Goal: Download file/media

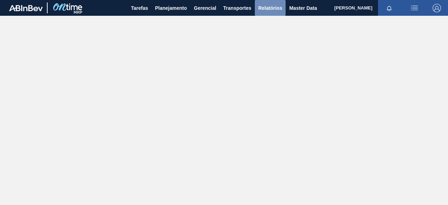
click at [276, 9] on span "Relatórios" at bounding box center [270, 8] width 24 height 8
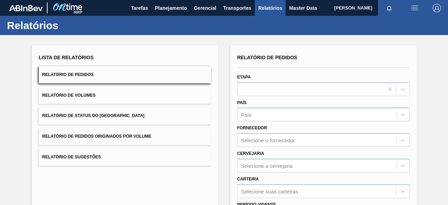
click at [156, 137] on button "Relatório de Pedidos Originados por Volume" at bounding box center [125, 136] width 172 height 17
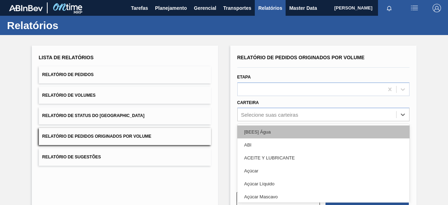
click at [266, 110] on div "option [BEES] Água focused, 1 of 101. 101 results available. Use Up and Down to…" at bounding box center [323, 114] width 172 height 14
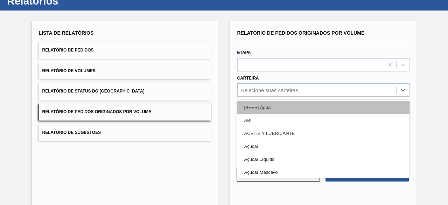
scroll to position [27, 0]
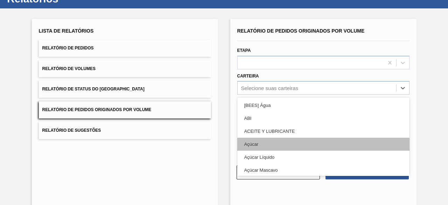
click at [261, 144] on div "Açúcar" at bounding box center [323, 143] width 172 height 13
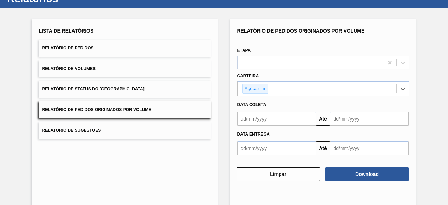
click at [272, 118] on input "text" at bounding box center [276, 119] width 79 height 14
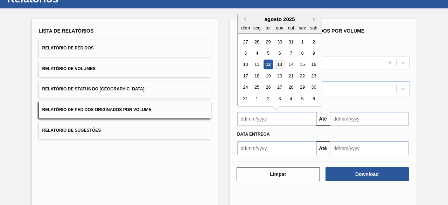
click at [277, 64] on div "13" at bounding box center [279, 64] width 9 height 9
type input "[DATE]"
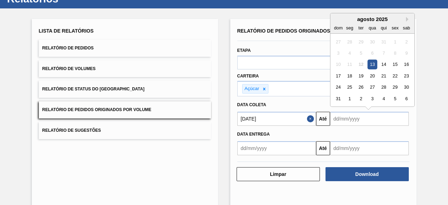
click at [342, 120] on input "text" at bounding box center [369, 119] width 79 height 14
click at [360, 85] on div "26" at bounding box center [360, 87] width 9 height 9
type input "[DATE]"
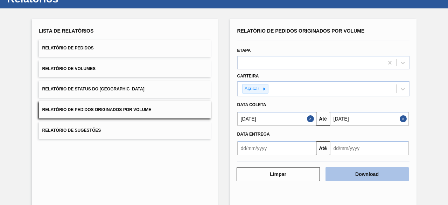
click at [370, 173] on button "Download" at bounding box center [366, 174] width 83 height 14
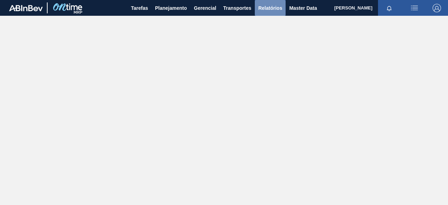
click at [271, 9] on span "Relatórios" at bounding box center [270, 8] width 24 height 8
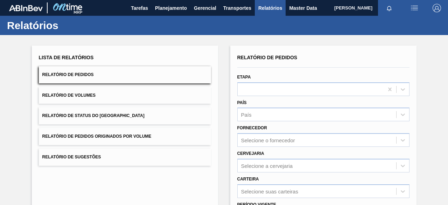
click at [164, 140] on button "Relatório de Pedidos Originados por Volume" at bounding box center [125, 136] width 172 height 17
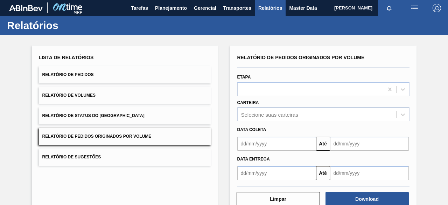
click at [263, 115] on div "Selecione suas carteiras" at bounding box center [323, 114] width 172 height 14
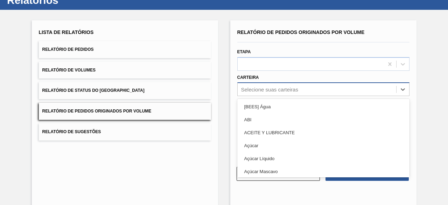
scroll to position [27, 0]
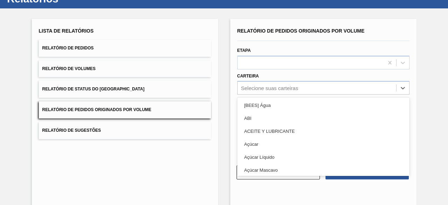
click at [263, 142] on div "Açúcar" at bounding box center [323, 143] width 172 height 13
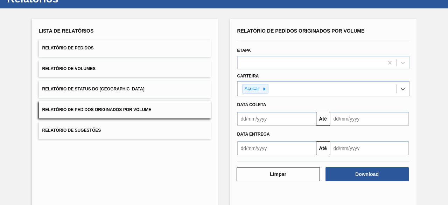
click at [270, 114] on input "text" at bounding box center [276, 119] width 79 height 14
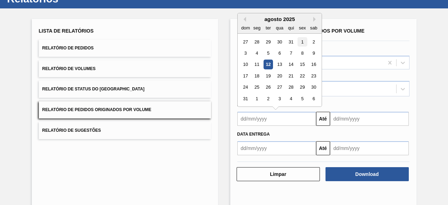
click at [302, 41] on div "1" at bounding box center [301, 41] width 9 height 9
type input "01/08/2025"
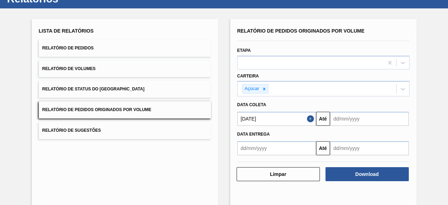
click at [361, 121] on input "text" at bounding box center [369, 119] width 79 height 14
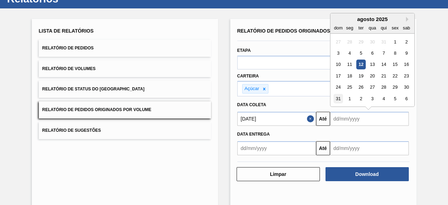
click at [334, 96] on div "31" at bounding box center [337, 98] width 9 height 9
type input "31/08/2025"
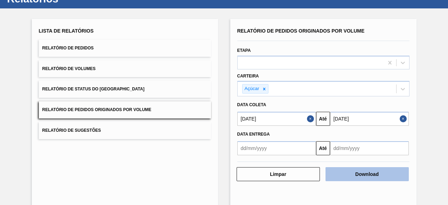
click at [364, 173] on button "Download" at bounding box center [366, 174] width 83 height 14
